Goal: Task Accomplishment & Management: Use online tool/utility

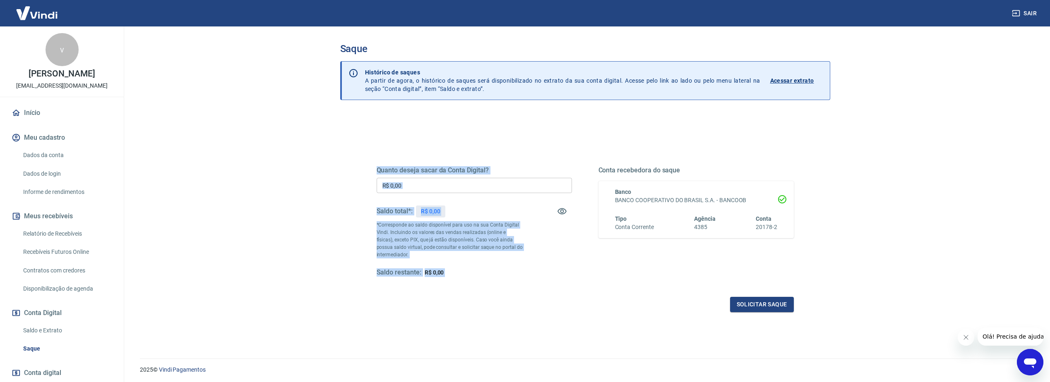
drag, startPoint x: 375, startPoint y: 169, endPoint x: 567, endPoint y: 157, distance: 192.4
click at [585, 161] on div "Quanto deseja sacar da Conta Digital? R$ 0,00 ​ Saldo total*: R$ 0,00 *Correspo…" at bounding box center [585, 226] width 437 height 192
click at [419, 147] on div "Quanto deseja sacar da Conta Digital? R$ 0,00 ​ Saldo total*: R$ 0,00 *Correspo…" at bounding box center [585, 230] width 417 height 166
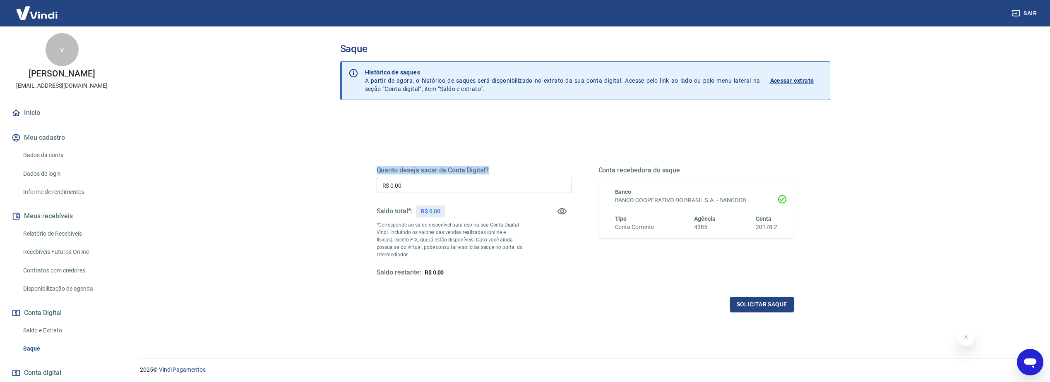
drag, startPoint x: 517, startPoint y: 176, endPoint x: 529, endPoint y: 173, distance: 12.3
click at [529, 173] on h5 "Quanto deseja sacar da Conta Digital?" at bounding box center [474, 170] width 195 height 8
drag, startPoint x: 529, startPoint y: 173, endPoint x: 413, endPoint y: 143, distance: 119.9
click at [413, 143] on div "Quanto deseja sacar da Conta Digital? R$ 0,00 ​ Saldo total*: R$ 0,00 *Correspo…" at bounding box center [585, 226] width 437 height 192
drag, startPoint x: 473, startPoint y: 169, endPoint x: 490, endPoint y: 161, distance: 18.7
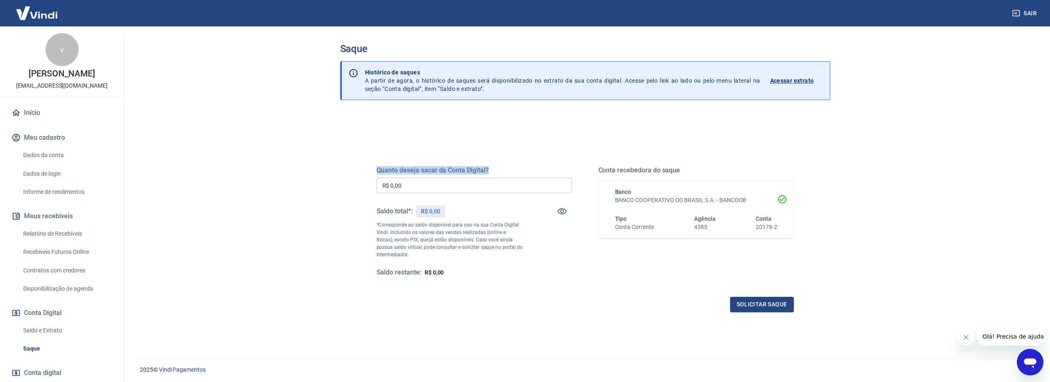
click at [502, 164] on div "Quanto deseja sacar da Conta Digital? R$ 0,00 ​ Saldo total*: R$ 0,00 *Correspo…" at bounding box center [585, 226] width 437 height 192
drag, startPoint x: 490, startPoint y: 161, endPoint x: 428, endPoint y: 151, distance: 63.0
click at [428, 151] on div "Quanto deseja sacar da Conta Digital? R$ 0,00 ​ Saldo total*: R$ 0,00 *Correspo…" at bounding box center [585, 230] width 417 height 166
